Goal: Information Seeking & Learning: Learn about a topic

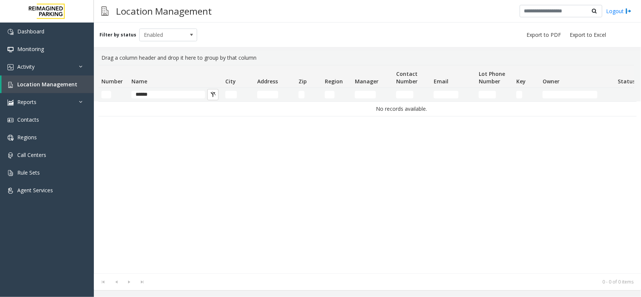
click at [175, 96] on input "******" at bounding box center [168, 95] width 74 height 8
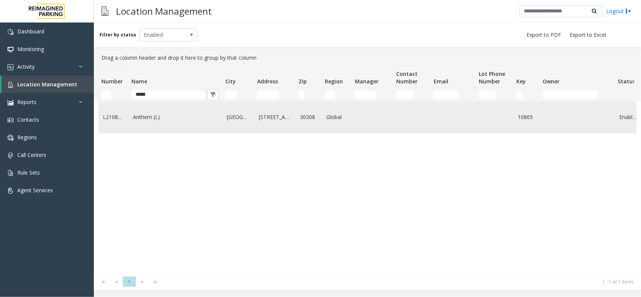
type input "*****"
click at [174, 121] on link "Anthem (L)" at bounding box center [175, 117] width 85 height 8
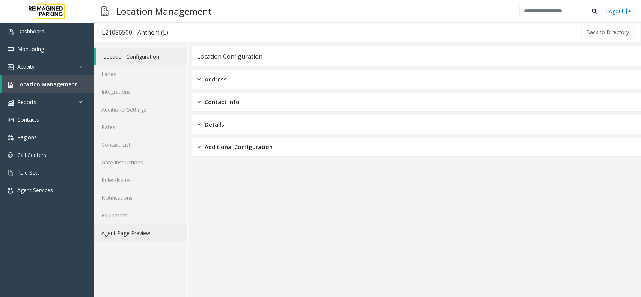
click at [145, 231] on link "Agent Page Preview" at bounding box center [140, 233] width 93 height 18
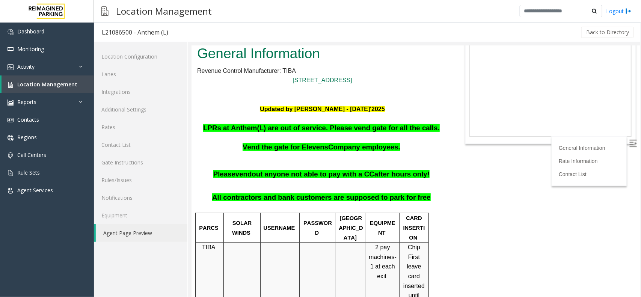
scroll to position [47, 0]
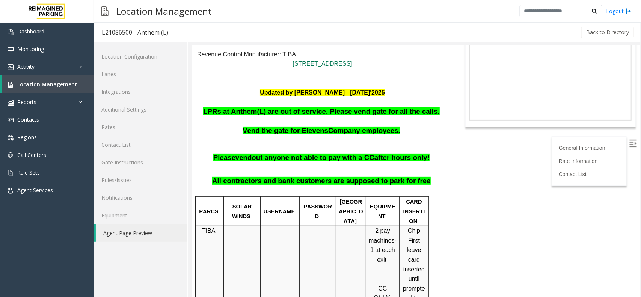
click at [350, 110] on span "LPRs at Anthem(L) are out of service. Please vend gate for all the calls." at bounding box center [321, 111] width 236 height 8
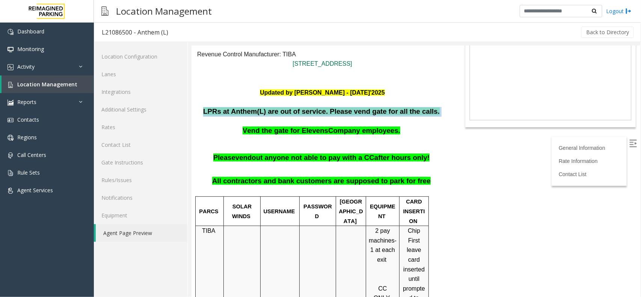
click at [350, 110] on span "LPRs at Anthem(L) are out of service. Please vend gate for all the calls." at bounding box center [321, 111] width 236 height 8
click at [334, 120] on p at bounding box center [322, 121] width 250 height 10
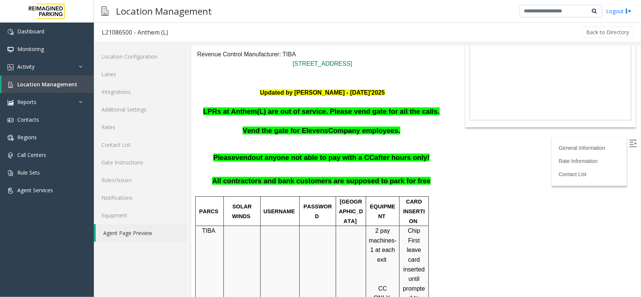
scroll to position [0, 0]
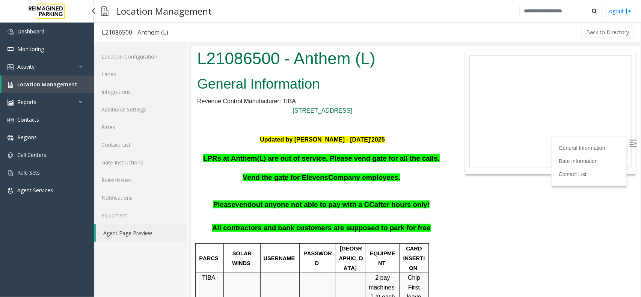
click at [78, 89] on link "Location Management" at bounding box center [48, 84] width 92 height 18
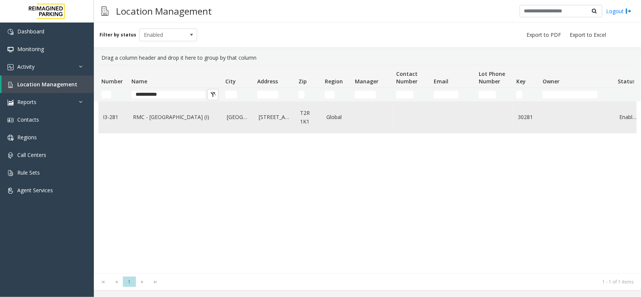
type input "**********"
click at [168, 120] on link "RMC - Mount Royal Village (I)" at bounding box center [175, 117] width 85 height 8
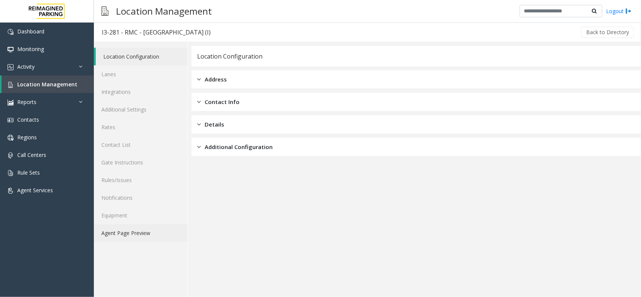
click at [150, 227] on link "Agent Page Preview" at bounding box center [140, 233] width 93 height 18
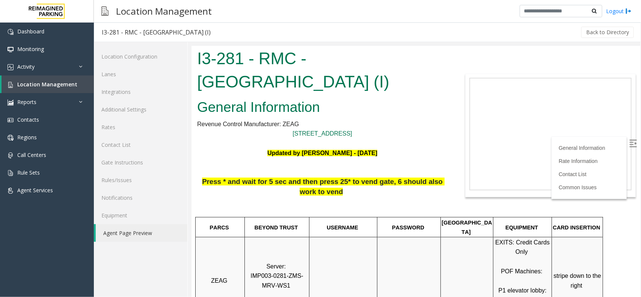
scroll to position [94, 0]
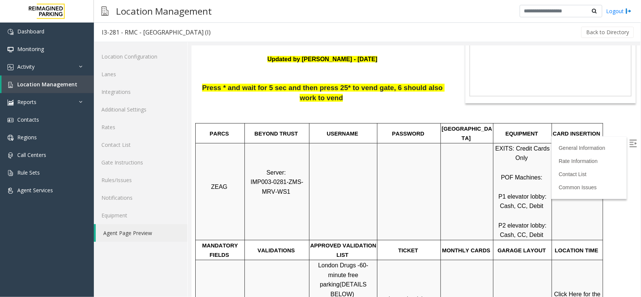
click at [630, 144] on label at bounding box center [632, 143] width 11 height 11
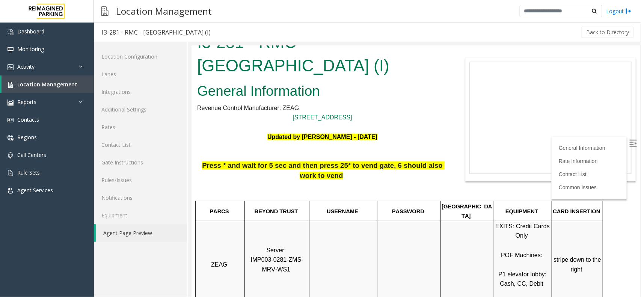
scroll to position [0, 0]
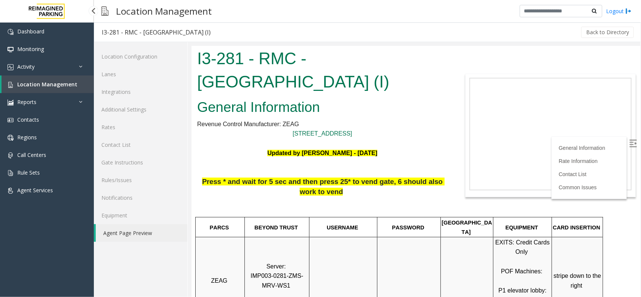
click at [47, 89] on link "Location Management" at bounding box center [48, 84] width 92 height 18
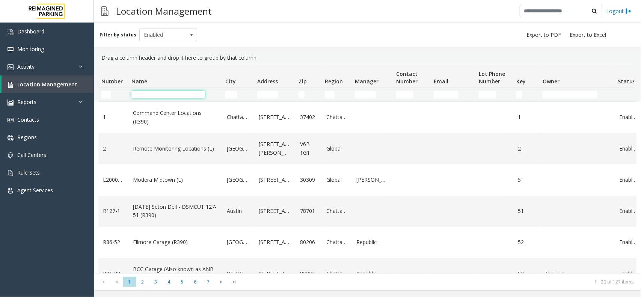
click at [143, 94] on input "Name Filter" at bounding box center [168, 95] width 74 height 8
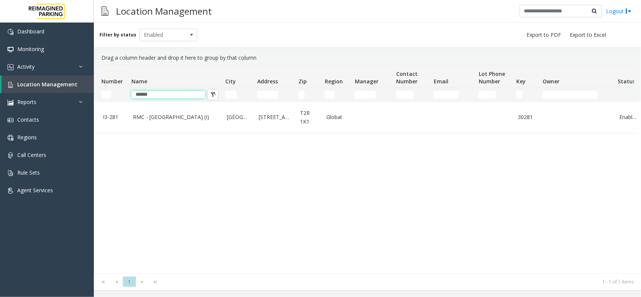
type input "*****"
click at [27, 134] on span "Regions" at bounding box center [27, 137] width 20 height 7
click at [32, 114] on link "Contacts" at bounding box center [47, 120] width 94 height 18
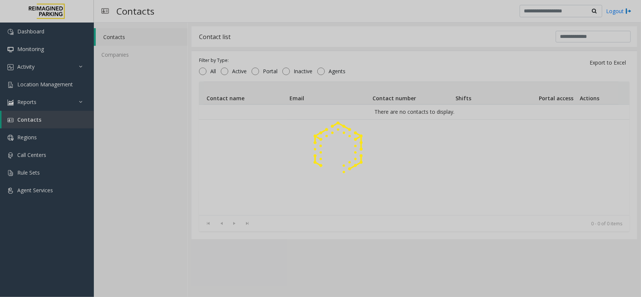
click at [36, 86] on div at bounding box center [320, 148] width 641 height 297
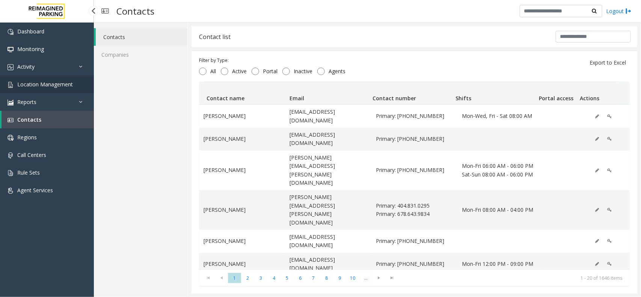
click at [36, 86] on span "Location Management" at bounding box center [45, 84] width 56 height 7
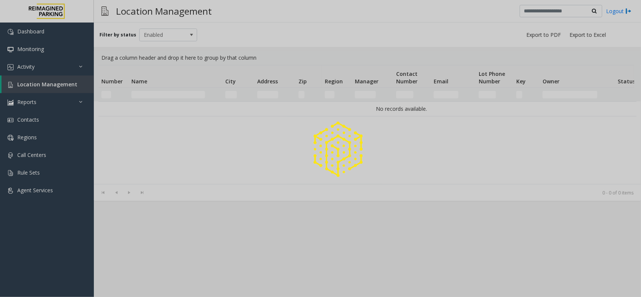
click at [36, 86] on div at bounding box center [320, 148] width 641 height 297
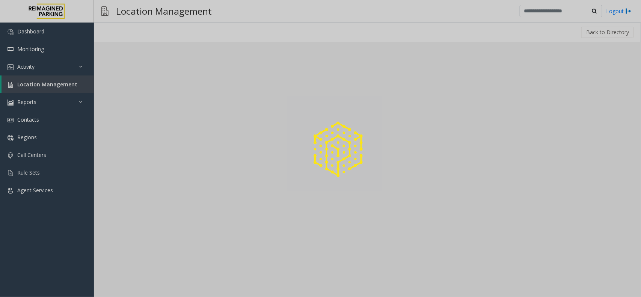
click at [164, 93] on div at bounding box center [320, 148] width 641 height 297
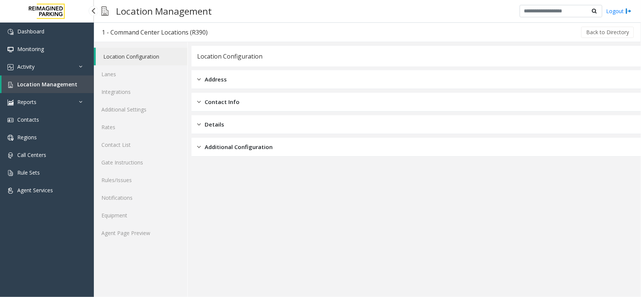
click at [57, 81] on span "Location Management" at bounding box center [47, 84] width 60 height 7
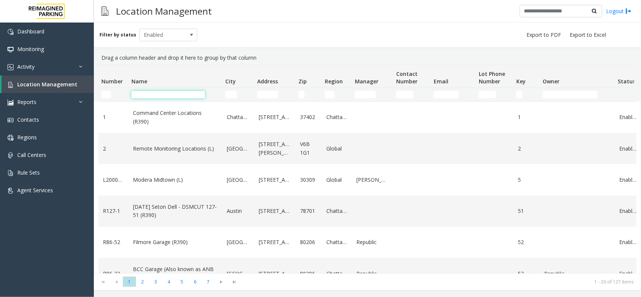
click at [165, 93] on input "Name Filter" at bounding box center [168, 95] width 74 height 8
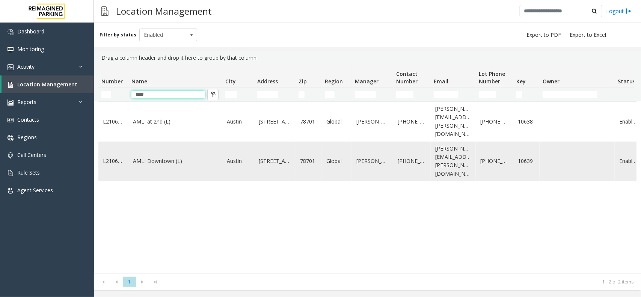
type input "****"
click at [163, 154] on td "AMLI Downtown (L)" at bounding box center [175, 161] width 94 height 40
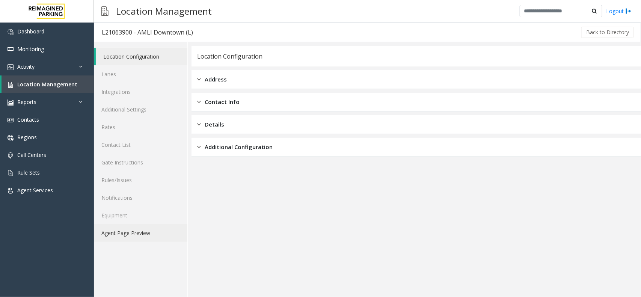
click at [166, 235] on link "Agent Page Preview" at bounding box center [140, 233] width 93 height 18
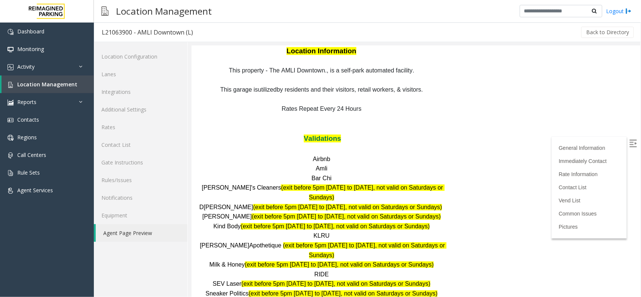
scroll to position [891, 0]
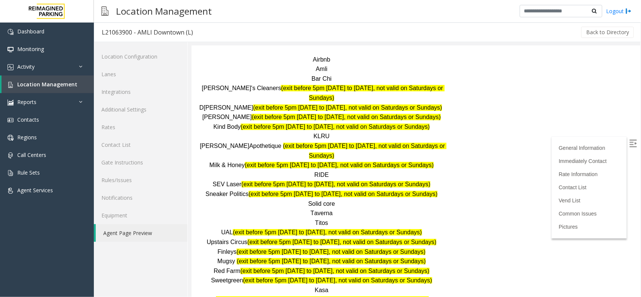
scroll to position [938, 0]
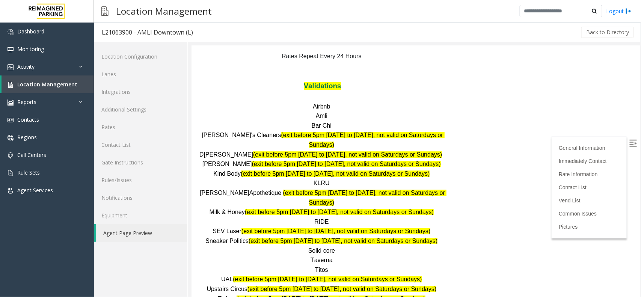
click at [317, 256] on span "Taverna" at bounding box center [321, 259] width 22 height 6
click at [337, 265] on p "Titos" at bounding box center [322, 270] width 250 height 10
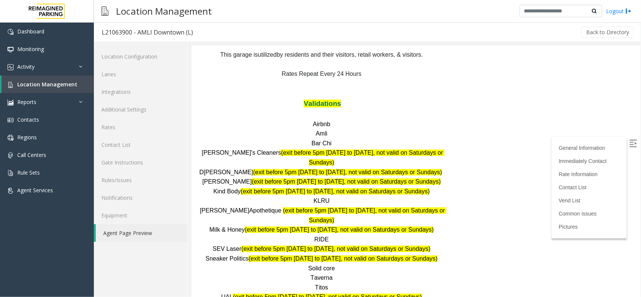
scroll to position [891, 0]
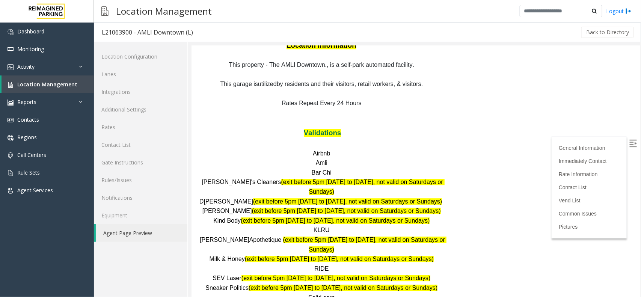
click at [314, 265] on span "RIDE" at bounding box center [321, 268] width 14 height 6
click at [325, 294] on span "Solid core" at bounding box center [321, 297] width 27 height 6
click at [323, 294] on span "Solid core" at bounding box center [321, 297] width 27 height 6
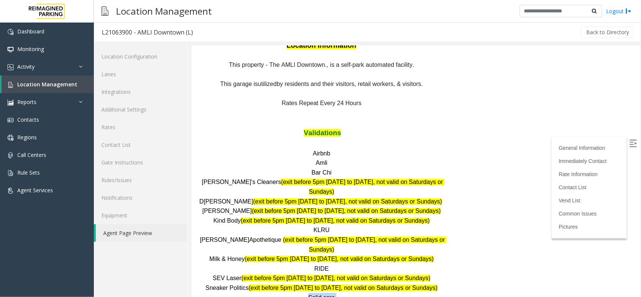
click at [323, 294] on span "Solid core" at bounding box center [321, 297] width 27 height 6
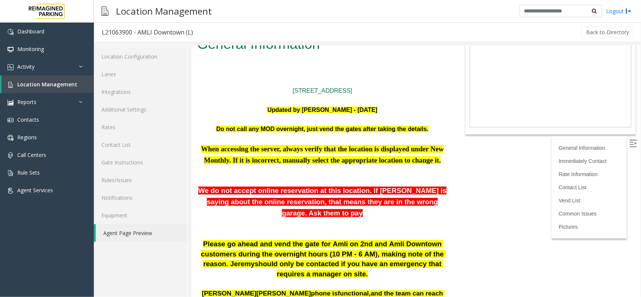
scroll to position [0, 0]
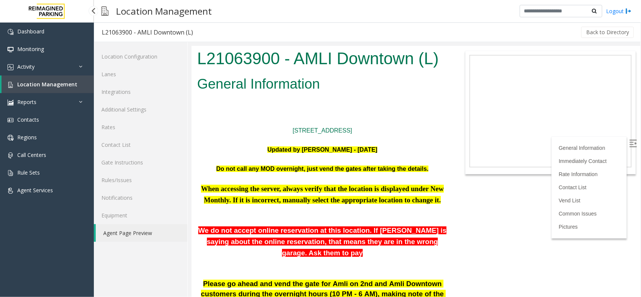
click at [66, 79] on link "Location Management" at bounding box center [48, 84] width 92 height 18
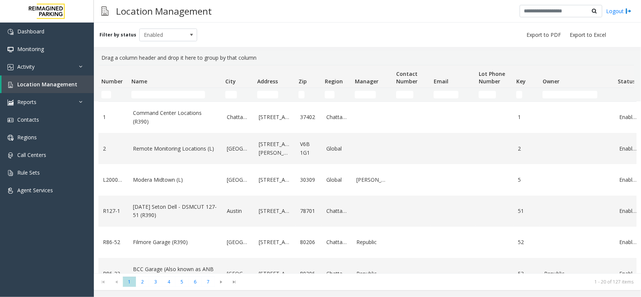
drag, startPoint x: 198, startPoint y: 100, endPoint x: 198, endPoint y: 95, distance: 5.3
click at [198, 96] on td "Name Filter" at bounding box center [175, 95] width 94 height 14
click at [198, 95] on input "Name Filter" at bounding box center [168, 95] width 74 height 8
click at [180, 95] on input "Name Filter" at bounding box center [168, 95] width 74 height 8
type input "*****"
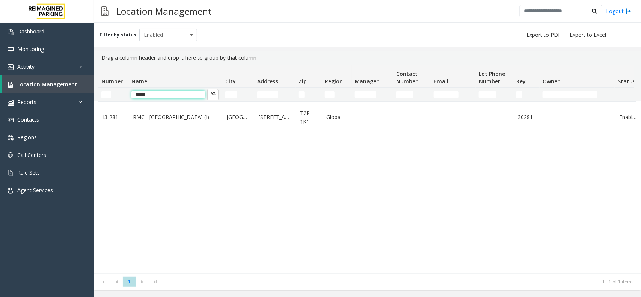
click at [179, 92] on input "*****" at bounding box center [168, 95] width 74 height 8
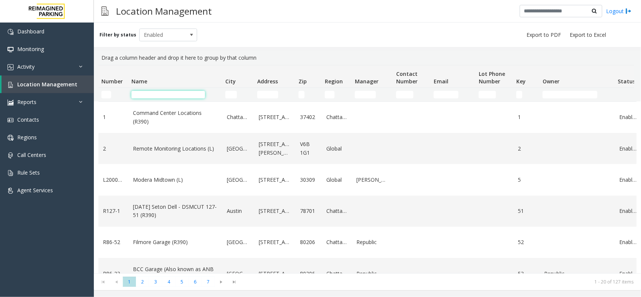
click at [150, 92] on input "Name Filter" at bounding box center [168, 95] width 74 height 8
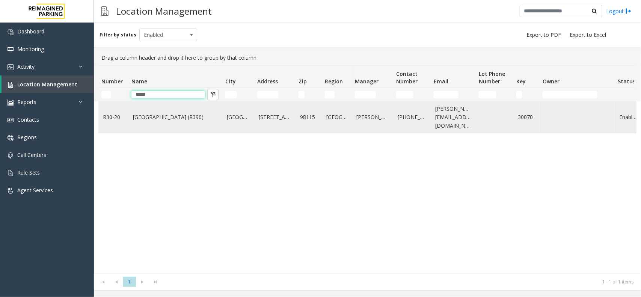
type input "*****"
click at [206, 119] on link "[GEOGRAPHIC_DATA] (R390)" at bounding box center [175, 117] width 85 height 8
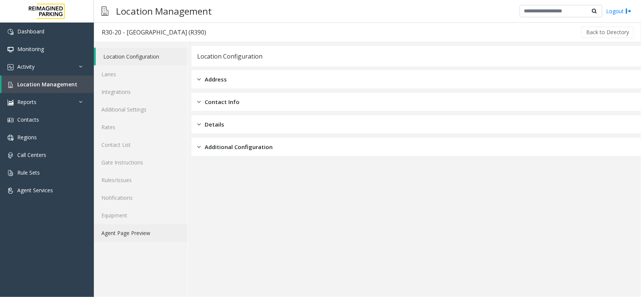
click at [159, 229] on link "Agent Page Preview" at bounding box center [140, 233] width 93 height 18
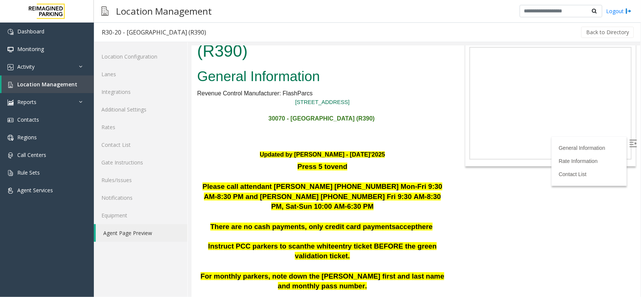
scroll to position [47, 0]
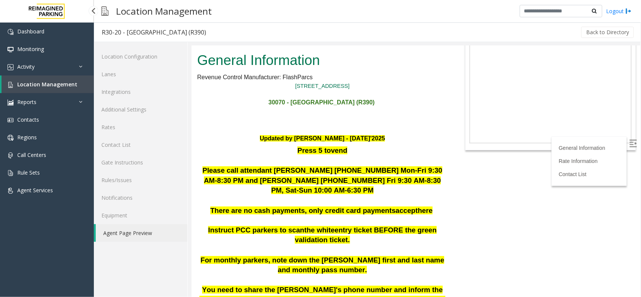
click at [72, 86] on span "Location Management" at bounding box center [47, 84] width 60 height 7
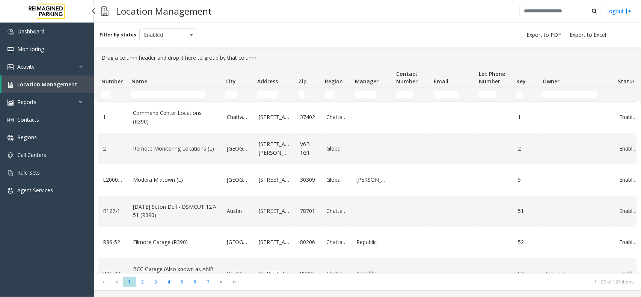
click at [52, 89] on link "Location Management" at bounding box center [48, 84] width 92 height 18
click at [59, 70] on link "Activity" at bounding box center [47, 67] width 94 height 18
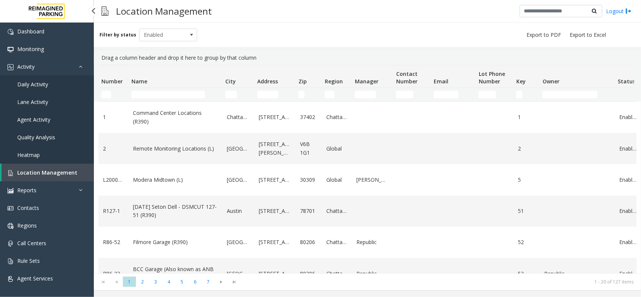
click at [59, 90] on link "Daily Activity" at bounding box center [47, 84] width 94 height 18
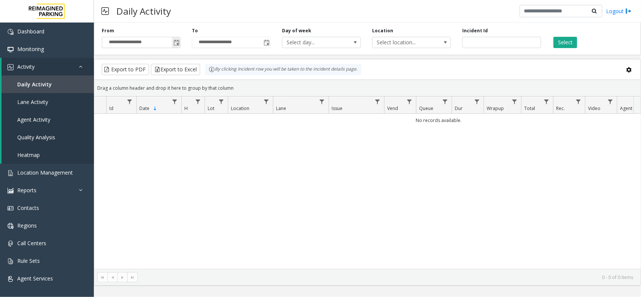
click at [177, 43] on span "Toggle popup" at bounding box center [176, 43] width 6 height 6
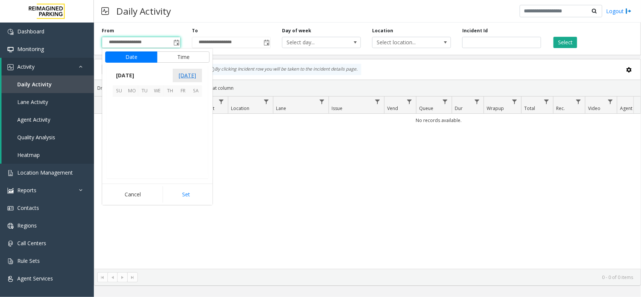
scroll to position [134615, 0]
click at [145, 130] on span "16" at bounding box center [144, 128] width 13 height 13
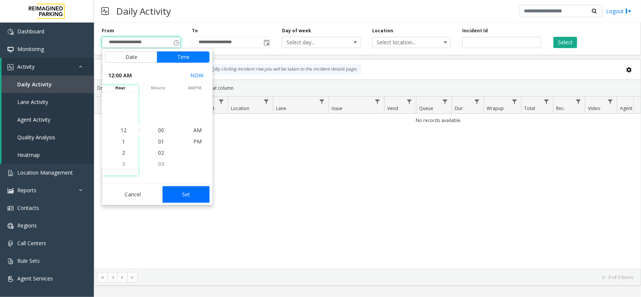
click at [189, 198] on button "Set" at bounding box center [185, 194] width 47 height 17
type input "**********"
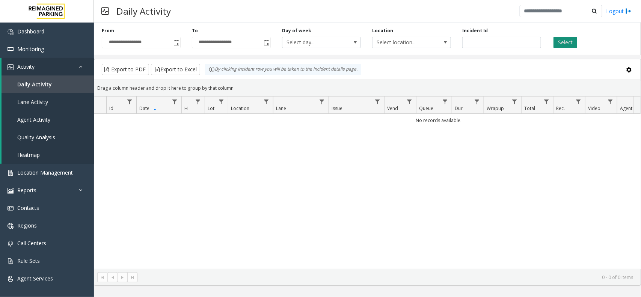
click at [565, 38] on button "Select" at bounding box center [565, 42] width 24 height 11
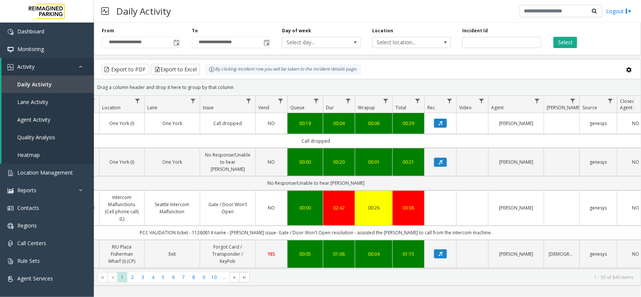
click at [226, 226] on td "PCC VALIDATION ticket - 11260814 name - [PERSON_NAME] issue- Gate / Door Won't …" at bounding box center [315, 233] width 677 height 14
click at [259, 226] on td "PCC VALIDATION ticket - 11260814 name - [PERSON_NAME] issue- Gate / Door Won't …" at bounding box center [315, 233] width 677 height 14
click at [183, 227] on td "PCC VALIDATION ticket - 11260814 name - [PERSON_NAME] issue- Gate / Door Won't …" at bounding box center [315, 233] width 677 height 14
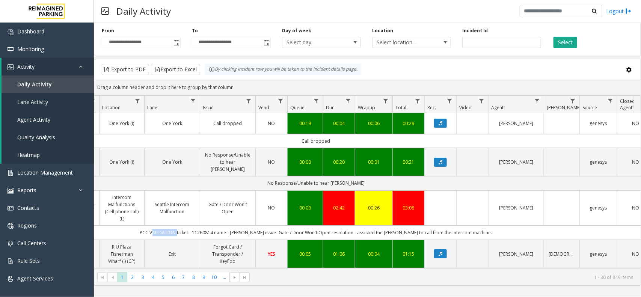
click at [183, 227] on td "PCC VALIDATION ticket - 11260814 name - [PERSON_NAME] issue- Gate / Door Won't …" at bounding box center [315, 233] width 677 height 14
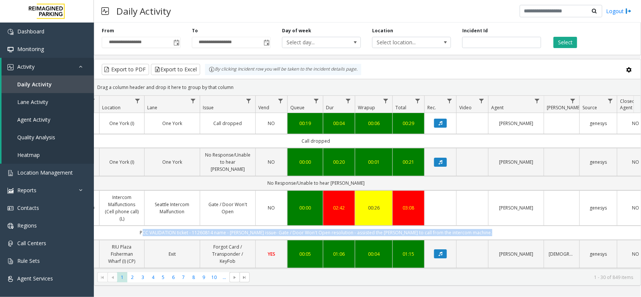
click at [183, 227] on td "PCC VALIDATION ticket - 11260814 name - [PERSON_NAME] issue- Gate / Door Won't …" at bounding box center [315, 233] width 677 height 14
click at [203, 226] on td "PCC VALIDATION ticket - 11260814 name - [PERSON_NAME] issue- Gate / Door Won't …" at bounding box center [315, 233] width 677 height 14
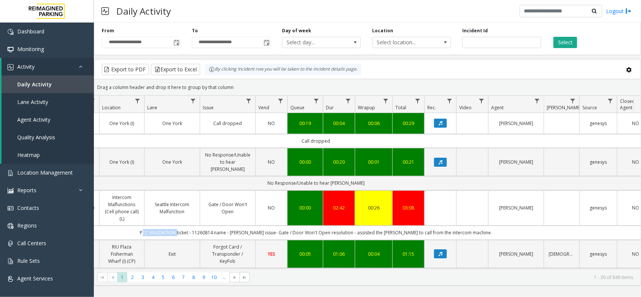
drag, startPoint x: 198, startPoint y: 227, endPoint x: 156, endPoint y: 226, distance: 41.7
click at [156, 226] on td "PCC VALIDATION ticket - 11260814 name - [PERSON_NAME] issue- Gate / Door Won't …" at bounding box center [315, 233] width 677 height 14
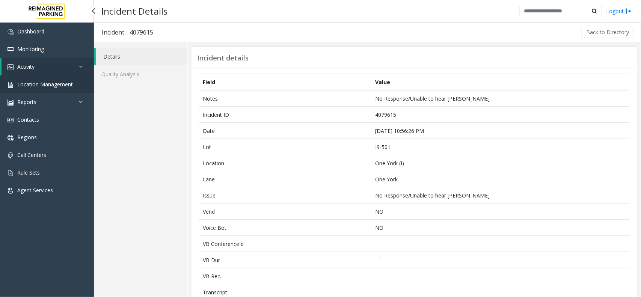
click at [54, 83] on span "Location Management" at bounding box center [45, 84] width 56 height 7
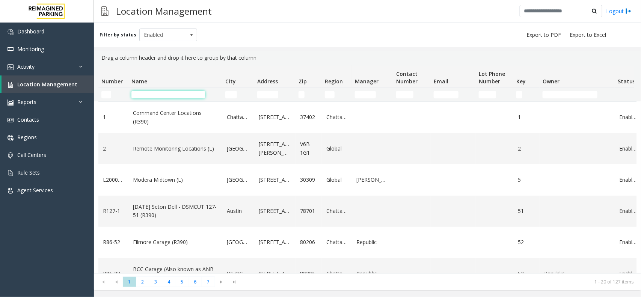
click at [185, 93] on input "Name Filter" at bounding box center [168, 95] width 74 height 8
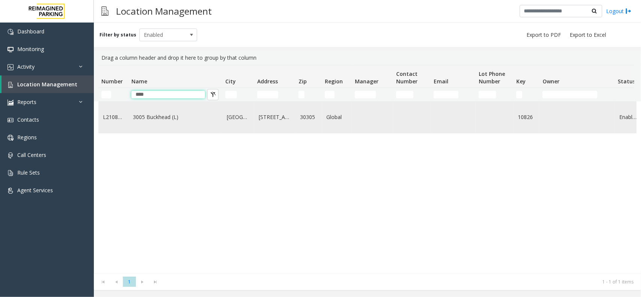
type input "****"
click at [150, 121] on link "3005 Buckhead (L)" at bounding box center [175, 117] width 85 height 8
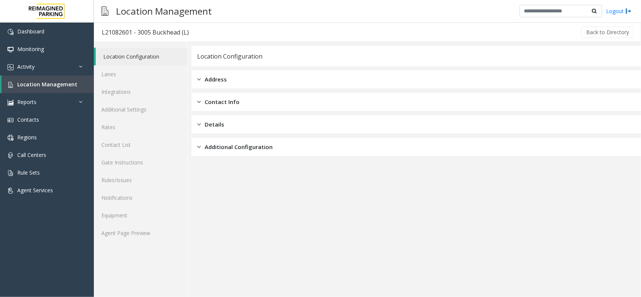
click at [150, 242] on div "Location Configuration Lanes Integrations Additional Settings Rates Contact Lis…" at bounding box center [141, 169] width 94 height 255
click at [150, 237] on link "Agent Page Preview" at bounding box center [140, 233] width 93 height 18
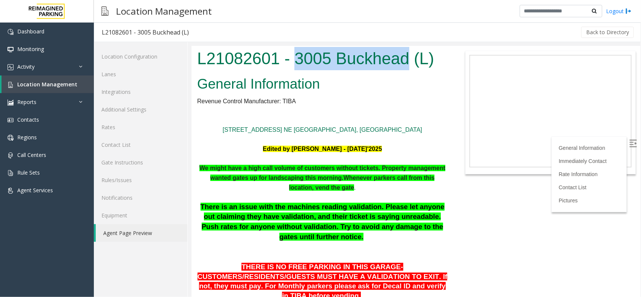
drag, startPoint x: 298, startPoint y: 59, endPoint x: 407, endPoint y: 57, distance: 108.8
click at [407, 57] on h1 "L21082601 - 3005 Buckhead (L)" at bounding box center [322, 58] width 250 height 23
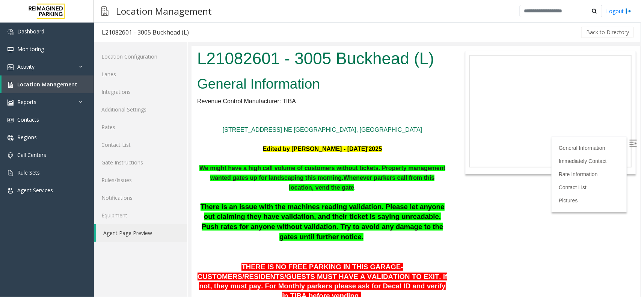
click at [201, 53] on h1 "L21082601 - 3005 Buckhead (L)" at bounding box center [322, 58] width 250 height 23
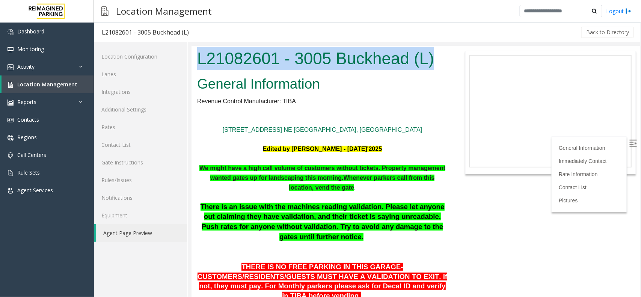
drag, startPoint x: 197, startPoint y: 56, endPoint x: 441, endPoint y: 63, distance: 244.0
click at [441, 63] on h1 "L21082601 - 3005 Buckhead (L)" at bounding box center [322, 58] width 250 height 23
copy h1 "L21082601 - 3005 Buckhead (L)"
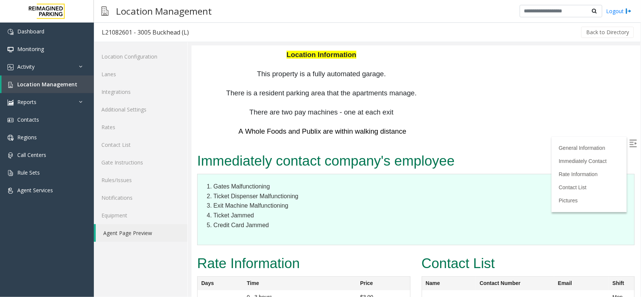
scroll to position [1266, 0]
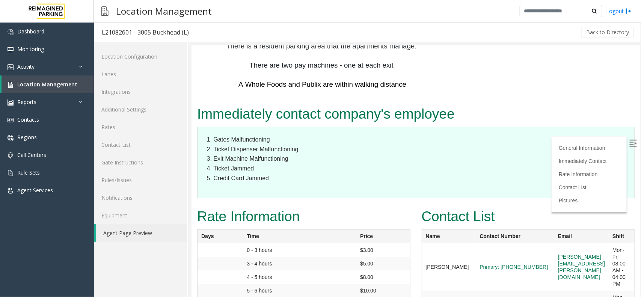
click at [629, 144] on img at bounding box center [633, 143] width 8 height 8
drag, startPoint x: 607, startPoint y: 149, endPoint x: 514, endPoint y: 157, distance: 93.0
click at [553, 243] on td "aldo.gaither@reimaginedparking.com" at bounding box center [580, 266] width 54 height 47
copy link "aldo.gaither@reimaginedparking.com"
click at [332, 243] on td "0 - 3 hours" at bounding box center [298, 250] width 113 height 14
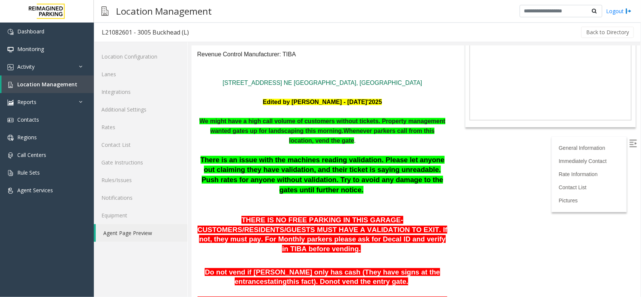
scroll to position [0, 0]
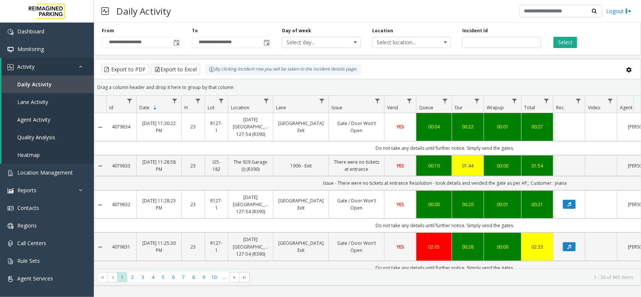
scroll to position [0, 129]
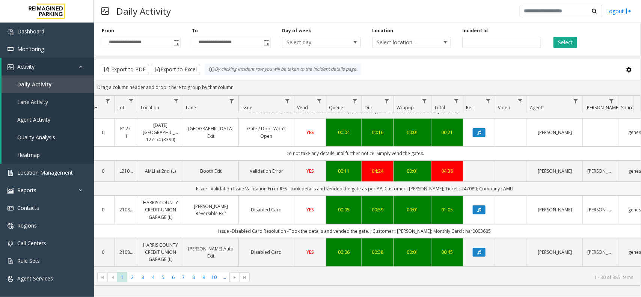
scroll to position [94, 90]
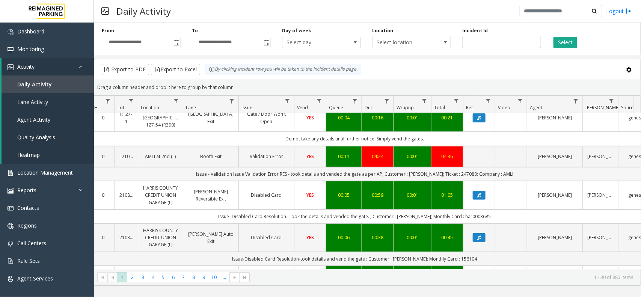
click at [421, 175] on td "Issue - Validation Issue Validation Error RES - took details and vended the gat…" at bounding box center [354, 174] width 677 height 14
click at [498, 176] on td "Issue - Validation Issue Validation Error RES - took details and vended the gat…" at bounding box center [354, 174] width 677 height 14
click at [460, 176] on td "Issue - Validation Issue Validation Error RES - took details and vended the gat…" at bounding box center [354, 174] width 677 height 14
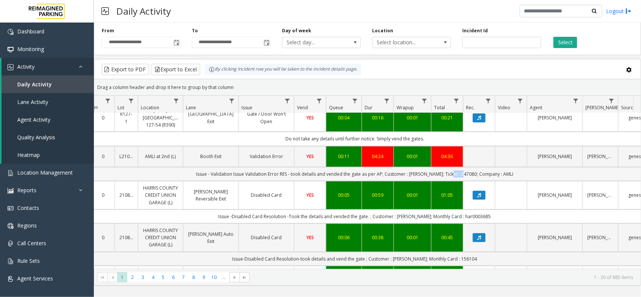
click at [460, 176] on td "Issue - Validation Issue Validation Error RES - took details and vended the gat…" at bounding box center [354, 174] width 677 height 14
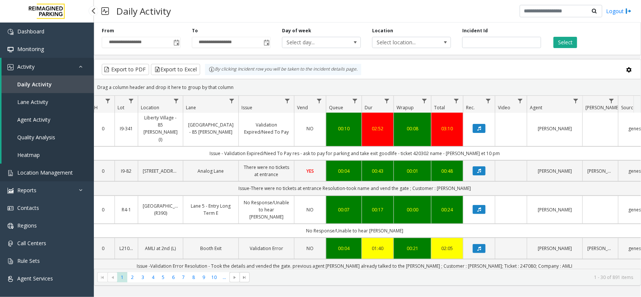
click at [43, 174] on span "Location Management" at bounding box center [45, 172] width 56 height 7
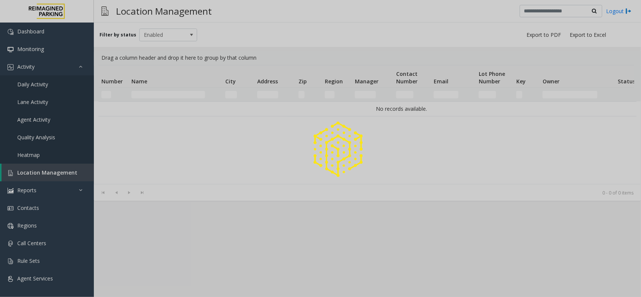
click at [152, 92] on div at bounding box center [320, 148] width 641 height 297
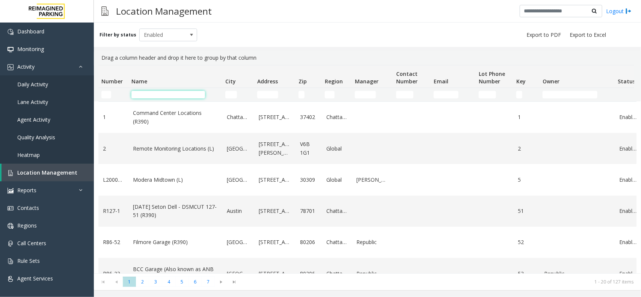
click at [152, 92] on input "Name Filter" at bounding box center [168, 95] width 74 height 8
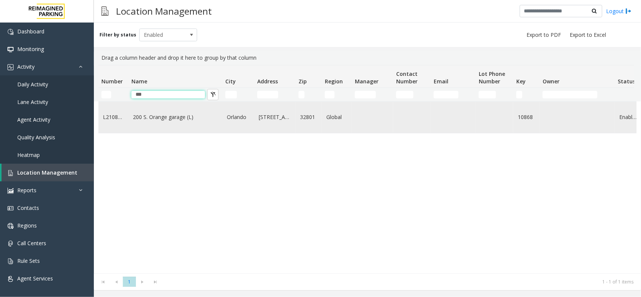
type input "***"
click at [178, 129] on td "200 S. Orange garage (L)" at bounding box center [175, 117] width 94 height 31
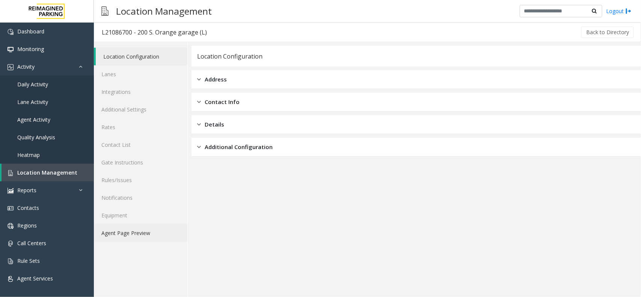
click at [120, 233] on link "Agent Page Preview" at bounding box center [140, 233] width 93 height 18
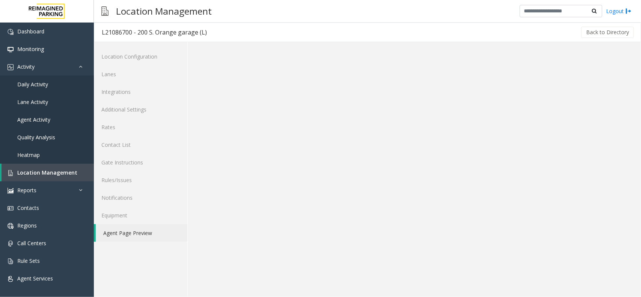
click at [120, 233] on link "Agent Page Preview" at bounding box center [142, 233] width 92 height 18
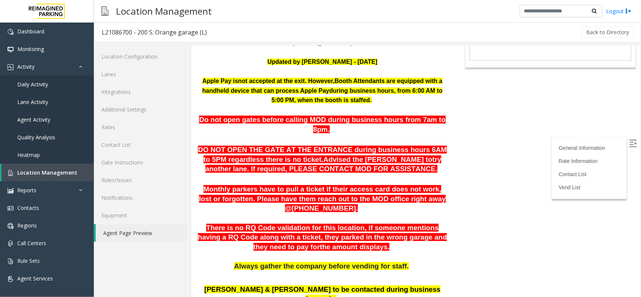
scroll to position [83, 0]
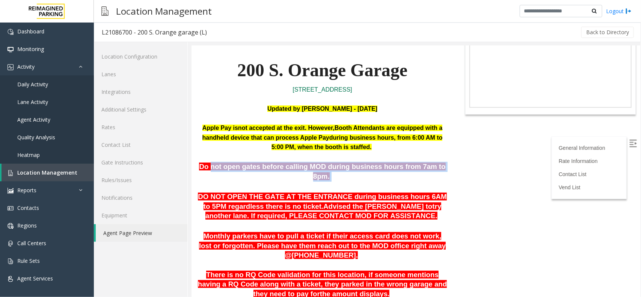
drag, startPoint x: 214, startPoint y: 168, endPoint x: 438, endPoint y: 167, distance: 223.3
click at [438, 167] on p "Do not open gates before calling MOD during business hours from 7am to 8pm ." at bounding box center [322, 171] width 250 height 20
click at [441, 166] on p "Do not open gates before calling MOD during business hours from 7am to 8pm ." at bounding box center [322, 171] width 250 height 20
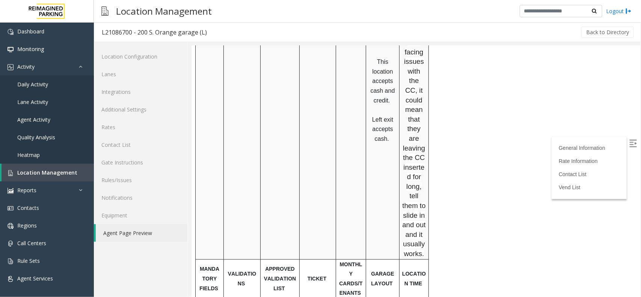
scroll to position [739, 0]
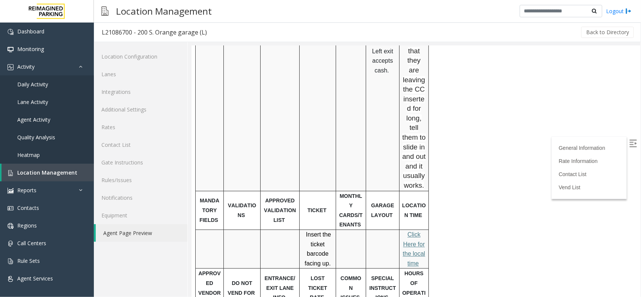
click at [415, 231] on span "lick Here for the local time" at bounding box center [413, 248] width 23 height 35
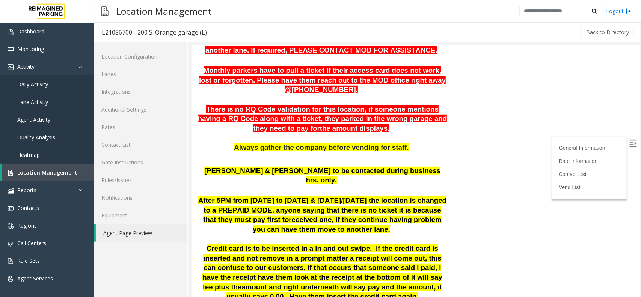
scroll to position [129, 0]
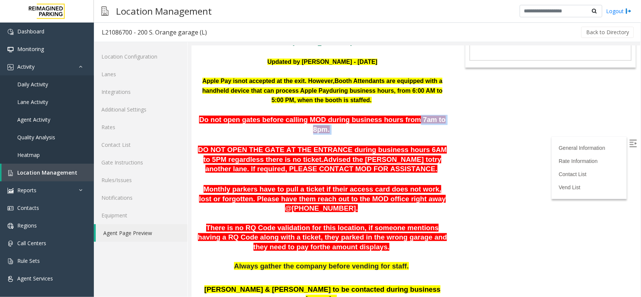
drag, startPoint x: 396, startPoint y: 118, endPoint x: 437, endPoint y: 117, distance: 41.3
click at [437, 117] on p "Do not open gates before calling MOD during business hours from 7am to 8pm ." at bounding box center [322, 124] width 250 height 20
click at [331, 125] on span at bounding box center [330, 129] width 2 height 8
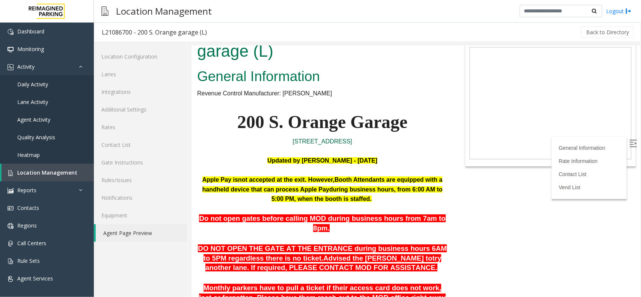
scroll to position [47, 0]
